Goal: Task Accomplishment & Management: Manage account settings

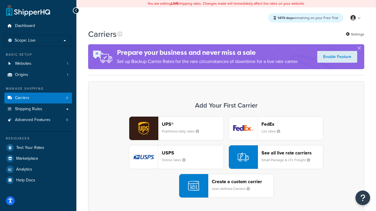
click at [226, 158] on div "UPS® Published daily rates FedEx List rates USPS Online rates See all live rate…" at bounding box center [225, 157] width 263 height 82
click at [292, 124] on header "FedEx" at bounding box center [292, 124] width 62 height 6
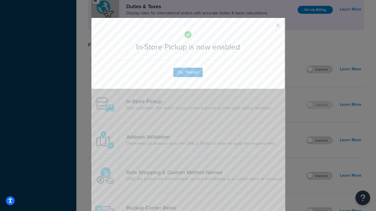
click at [269, 27] on button "button" at bounding box center [268, 27] width 1 height 1
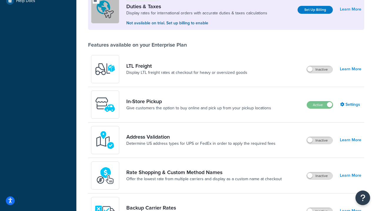
scroll to position [180, 0]
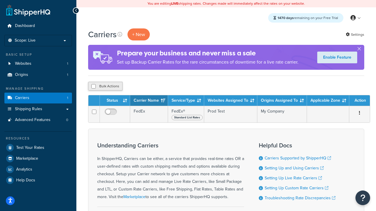
click at [93, 87] on input "checkbox" at bounding box center [93, 86] width 4 height 4
checkbox input "true"
click at [156, 87] on button "Delete" at bounding box center [156, 86] width 20 height 9
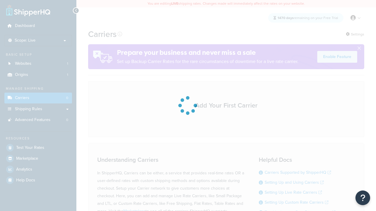
scroll to position [117, 0]
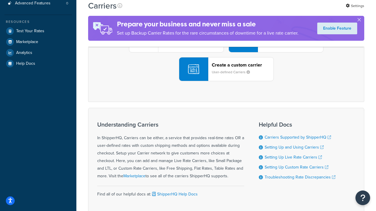
click at [226, 81] on div "UPS® Published daily rates FedEx List rates USPS Online rates See all live rate…" at bounding box center [225, 41] width 263 height 82
click at [292, 10] on header "FedEx" at bounding box center [292, 8] width 62 height 6
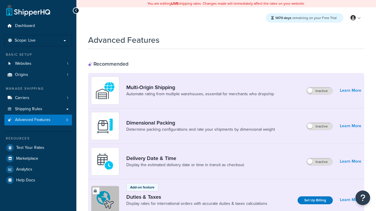
scroll to position [191, 0]
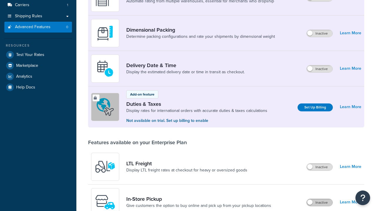
click at [320, 199] on label "Inactive" at bounding box center [319, 202] width 26 height 7
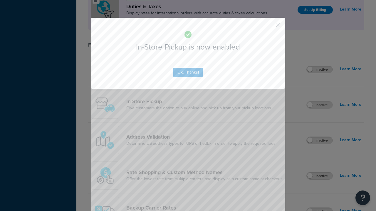
scroll to position [0, 0]
click at [269, 27] on button "button" at bounding box center [268, 27] width 1 height 1
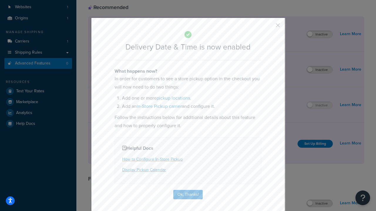
click at [269, 27] on button "button" at bounding box center [268, 27] width 1 height 1
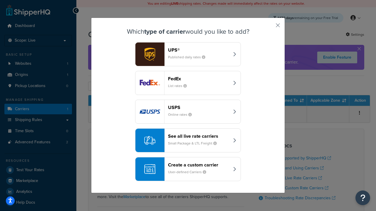
click at [188, 169] on div "Create a custom carrier User-defined Carriers" at bounding box center [198, 169] width 61 height 14
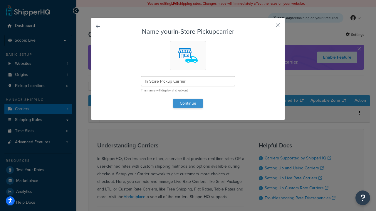
type input "In Store Pickup Carrier"
click at [188, 103] on button "Continue" at bounding box center [187, 103] width 29 height 9
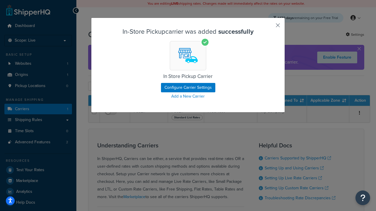
click at [269, 27] on button "button" at bounding box center [268, 27] width 1 height 1
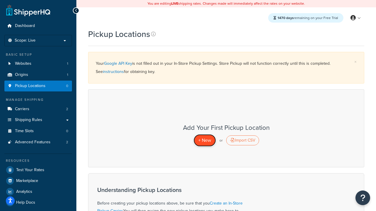
click at [204, 141] on span "+ New" at bounding box center [204, 140] width 13 height 7
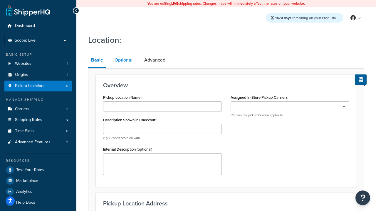
click at [123, 60] on link "Optional" at bounding box center [123, 60] width 24 height 14
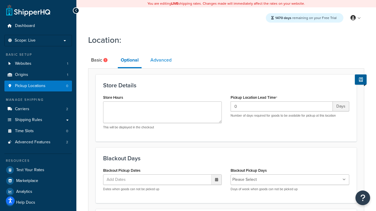
click at [161, 60] on link "Advanced" at bounding box center [160, 60] width 27 height 14
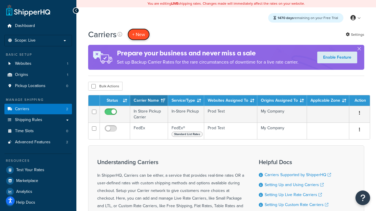
click at [138, 35] on button "+ New" at bounding box center [138, 34] width 22 height 12
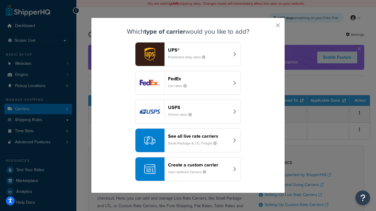
click at [188, 169] on div "Create a custom carrier User-defined Carriers" at bounding box center [198, 169] width 61 height 14
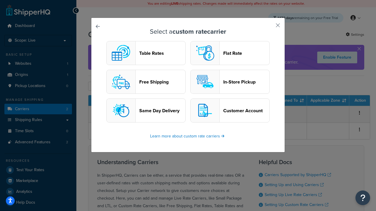
click at [230, 53] on header "Flat Rate" at bounding box center [246, 53] width 46 height 6
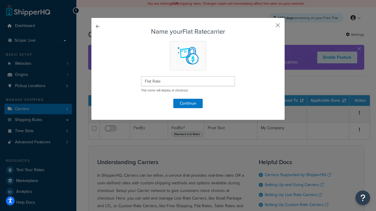
click at [269, 27] on button "button" at bounding box center [268, 27] width 1 height 1
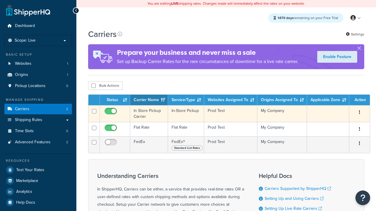
click at [359, 114] on icon "button" at bounding box center [359, 112] width 1 height 4
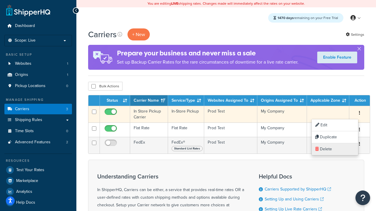
click at [334, 149] on link "Delete" at bounding box center [334, 149] width 46 height 12
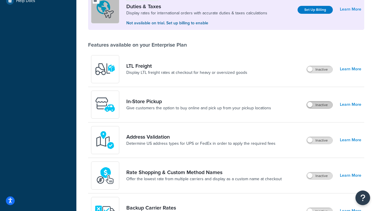
scroll to position [180, 0]
